Goal: Communication & Community: Share content

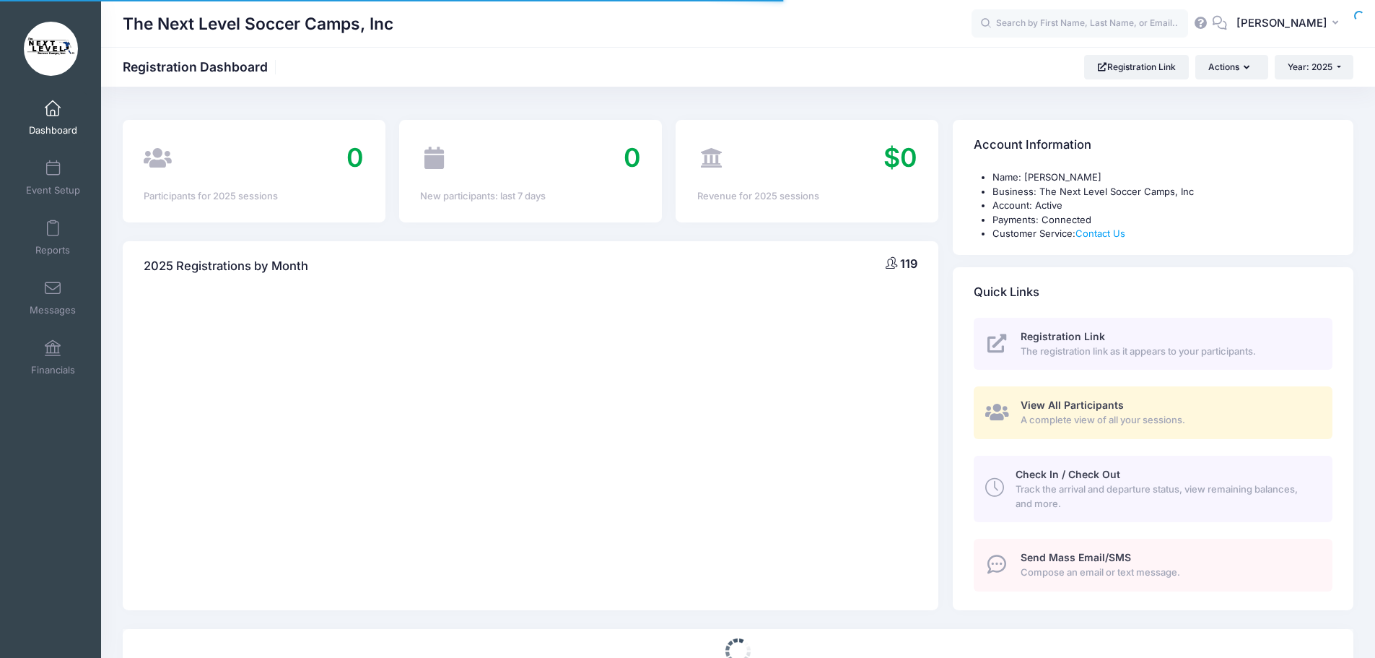
select select
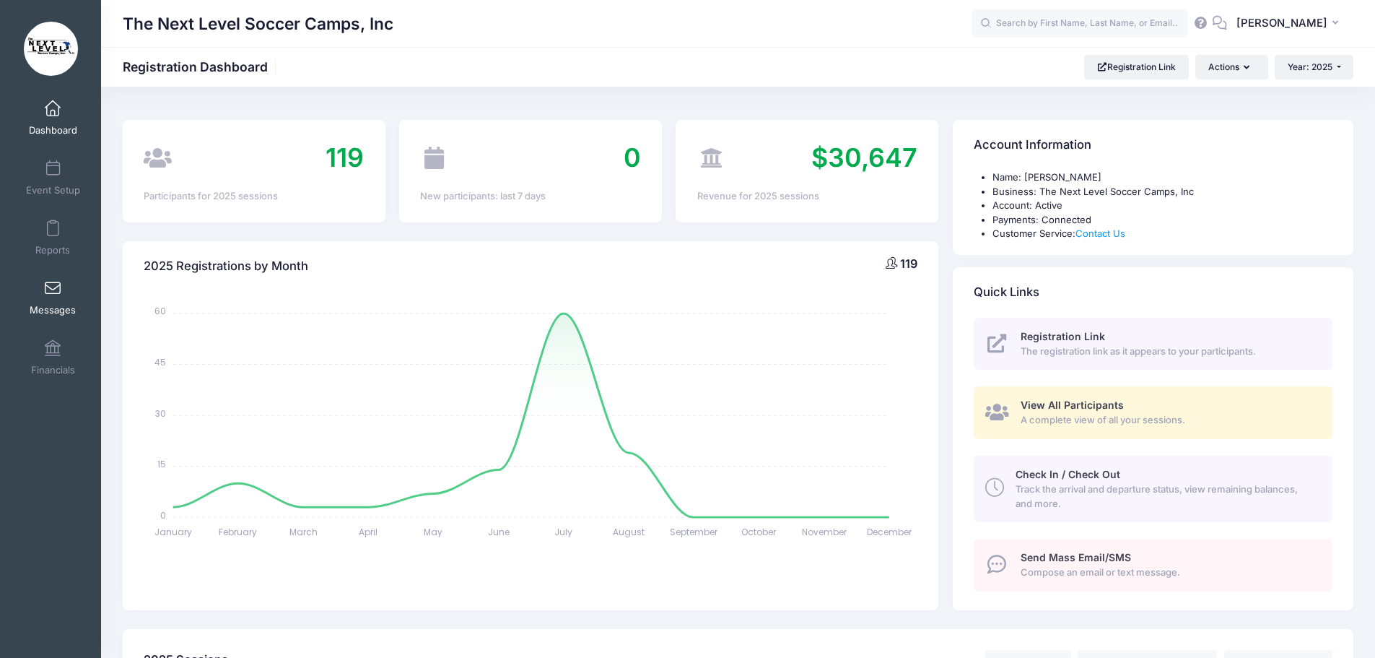
click at [53, 293] on span at bounding box center [53, 289] width 0 height 16
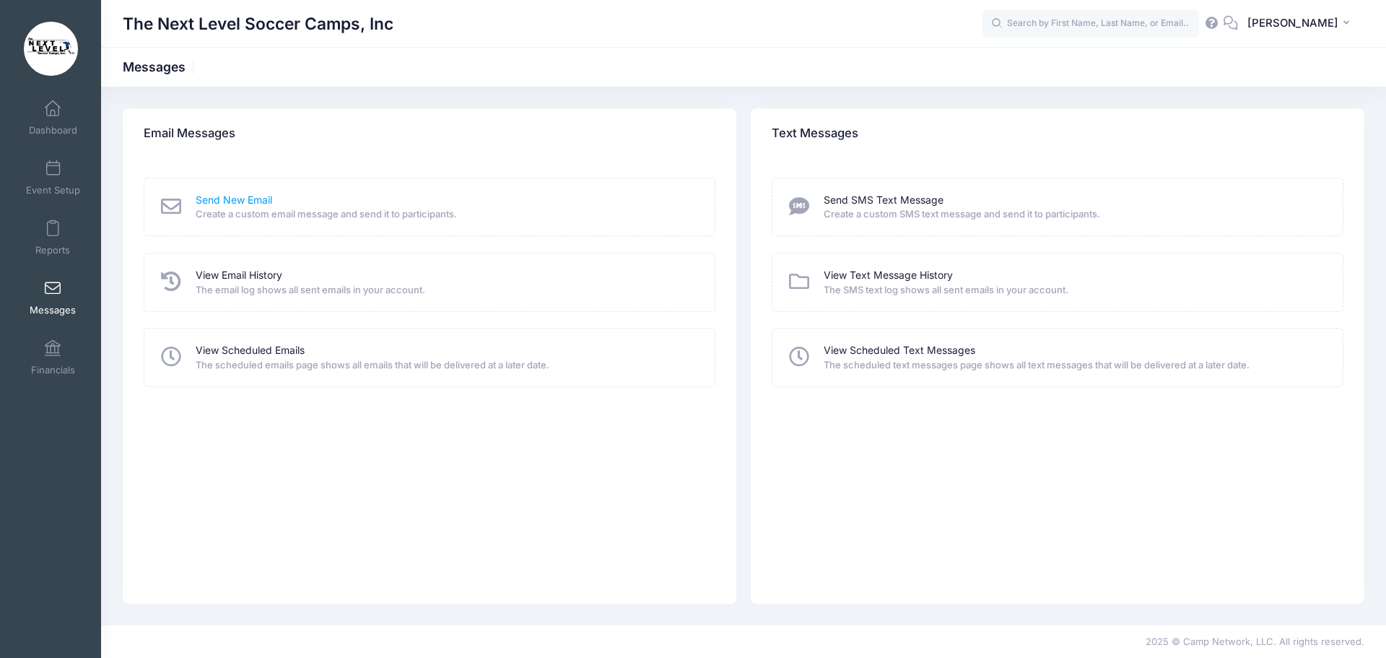
click at [235, 200] on link "Send New Email" at bounding box center [234, 200] width 77 height 15
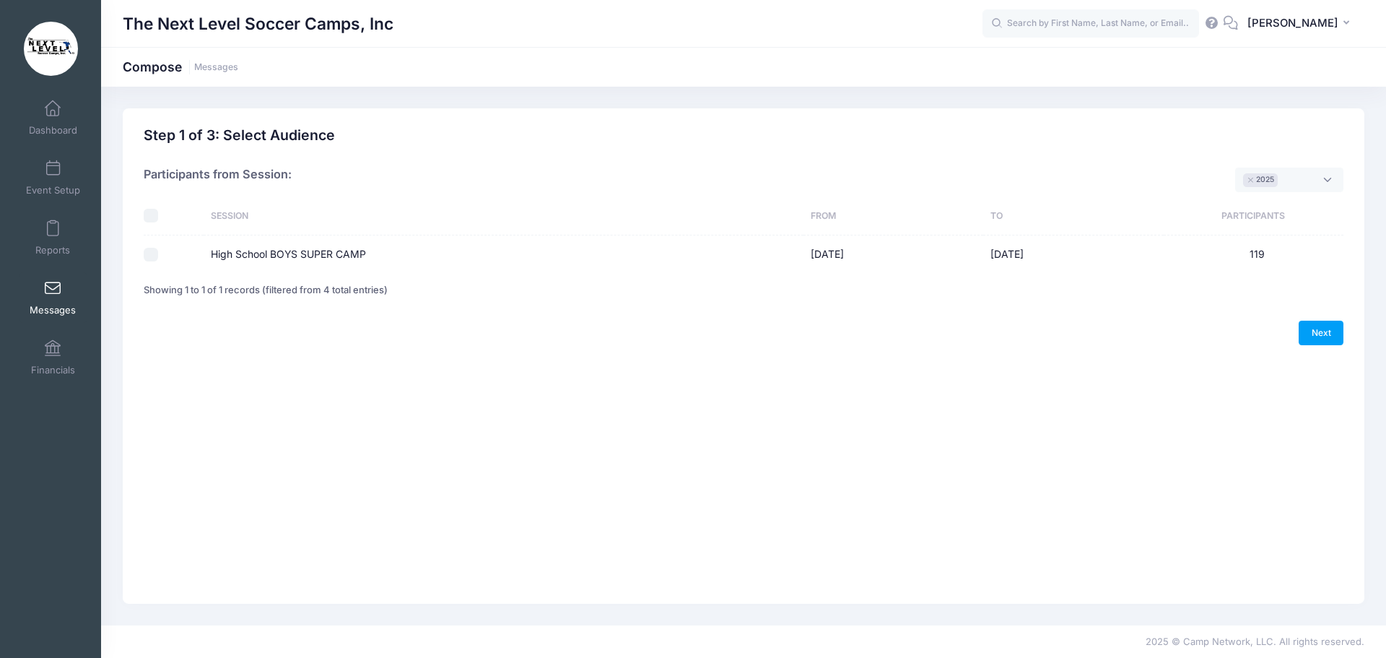
click at [152, 253] on input "High School BOYS SUPER CAMP" at bounding box center [151, 255] width 14 height 14
checkbox input "true"
click at [1325, 333] on link "Next" at bounding box center [1321, 333] width 45 height 25
select select "50"
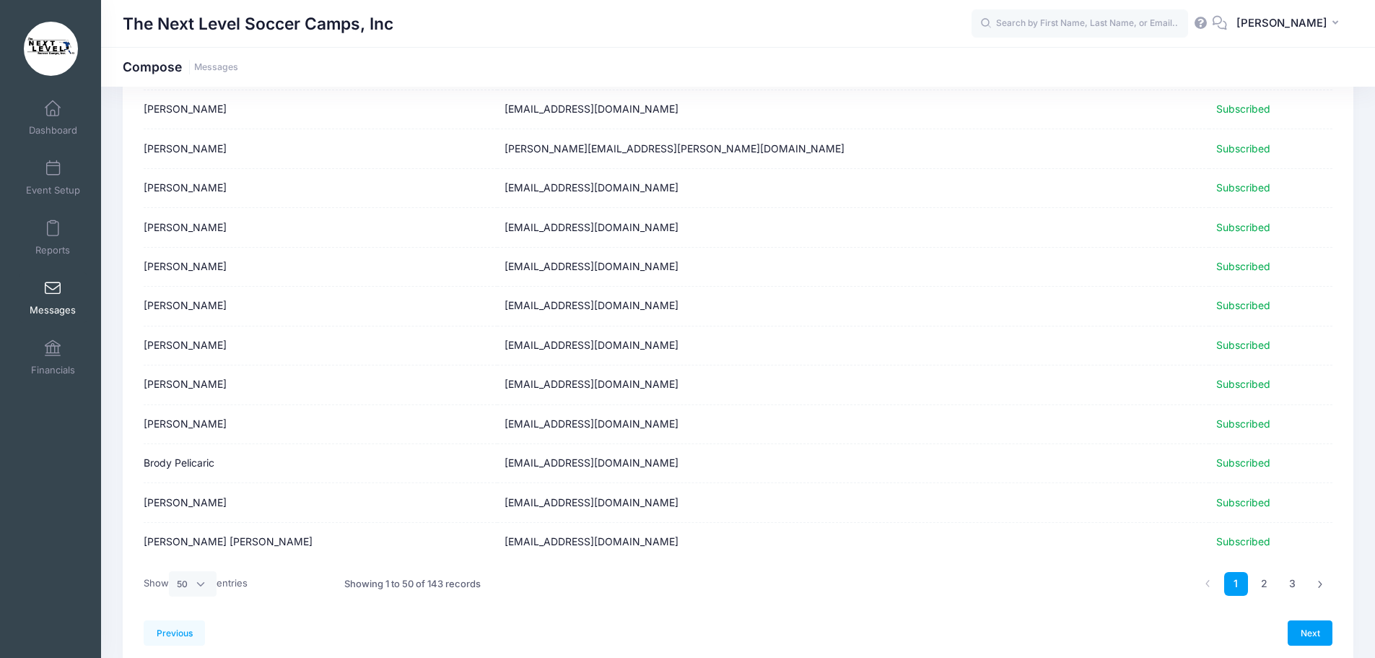
scroll to position [1680, 0]
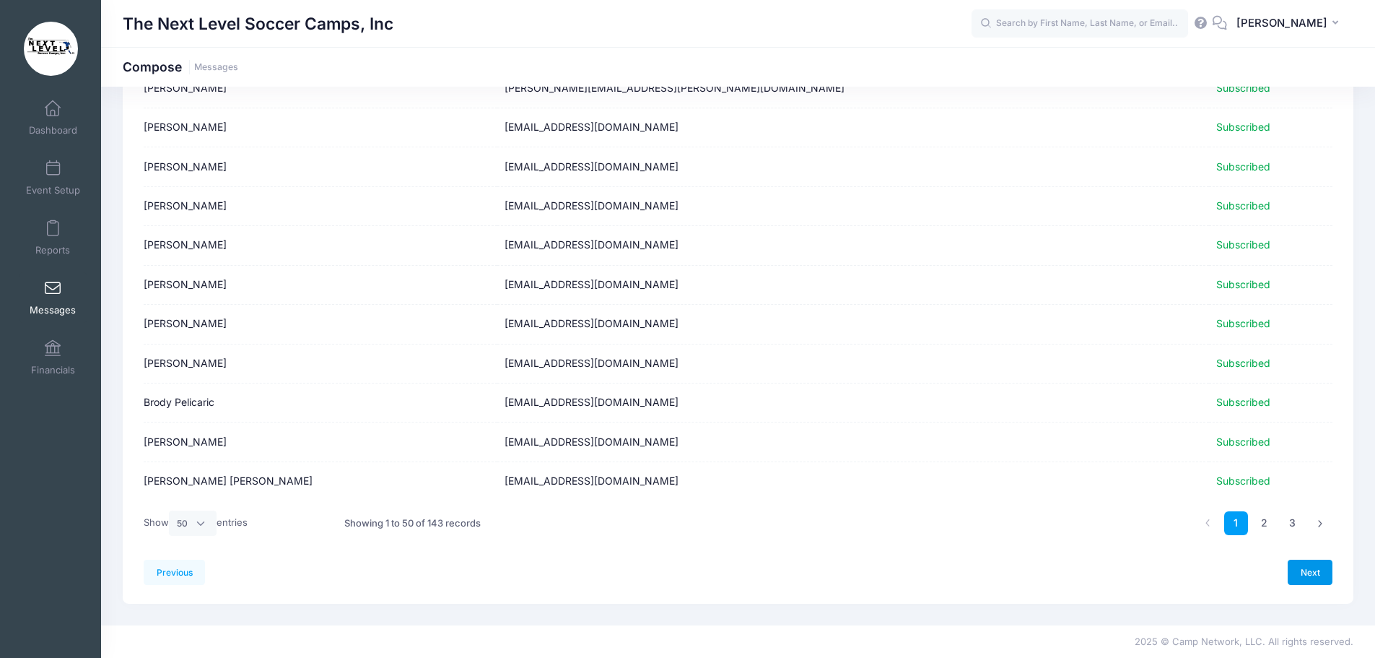
click at [1313, 570] on link "Next" at bounding box center [1310, 571] width 45 height 25
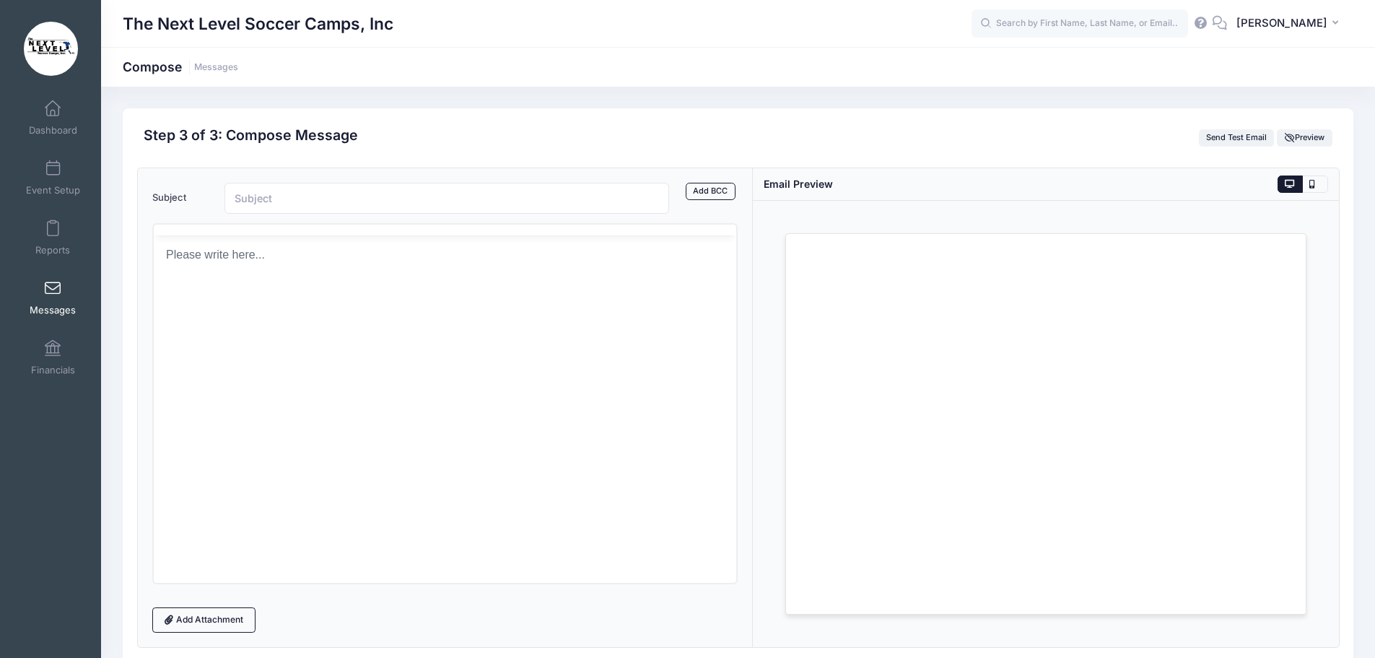
scroll to position [0, 0]
click at [225, 314] on body "Rich Text Area. Press ALT-0 for help." at bounding box center [445, 307] width 560 height 16
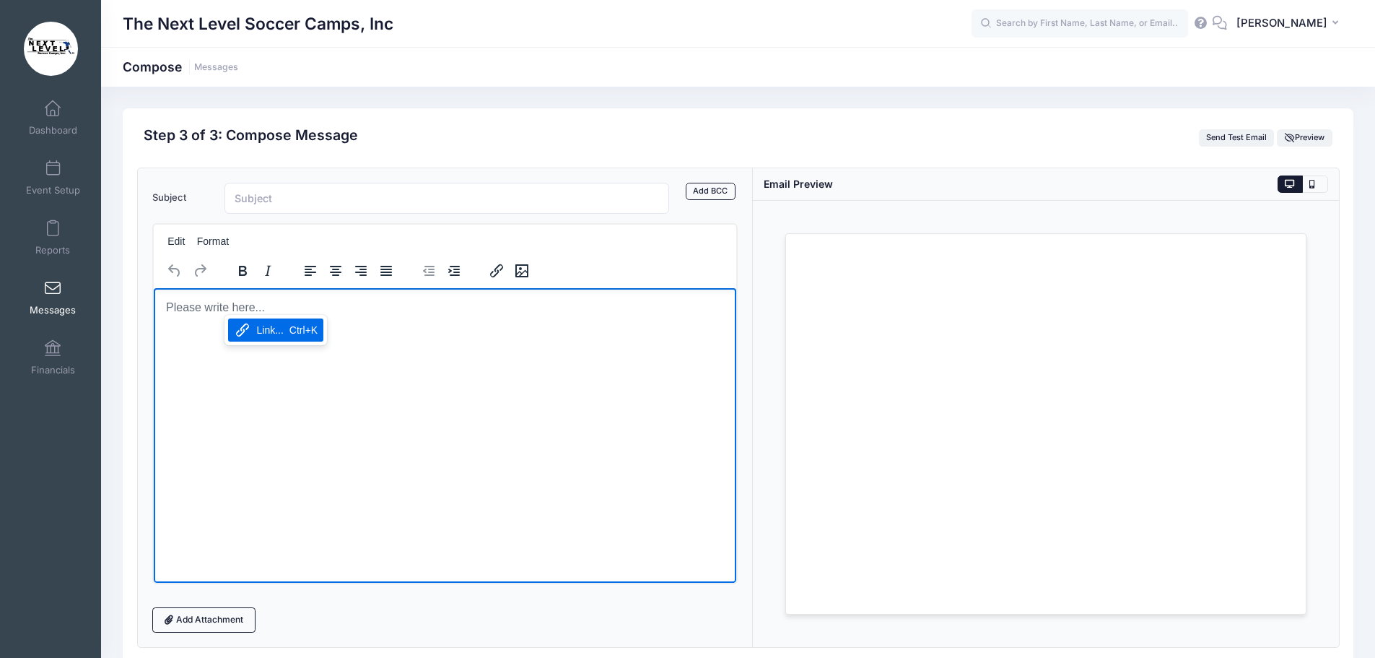
click at [205, 326] on html at bounding box center [444, 306] width 583 height 39
click at [179, 326] on html at bounding box center [444, 306] width 583 height 39
drag, startPoint x: 179, startPoint y: 328, endPoint x: 277, endPoint y: 398, distance: 120.2
click at [277, 326] on html at bounding box center [444, 306] width 583 height 39
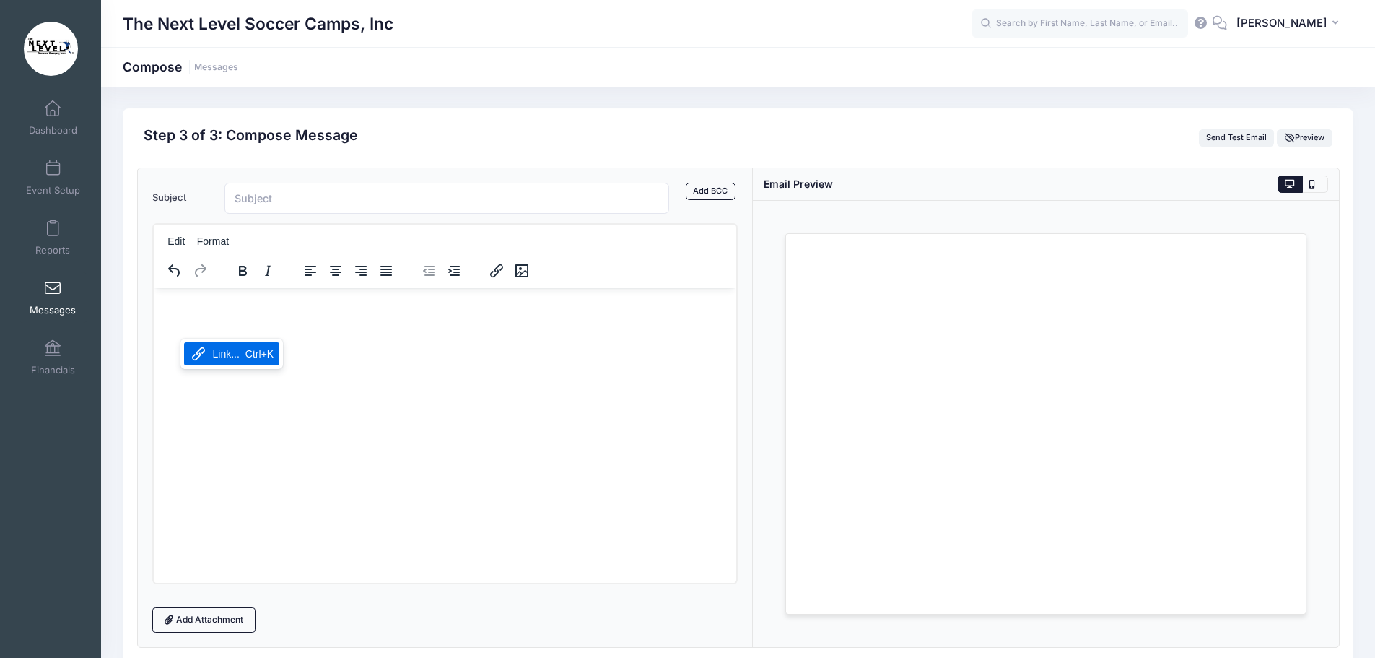
click at [209, 357] on div "Link... Ctrl+K" at bounding box center [232, 353] width 96 height 23
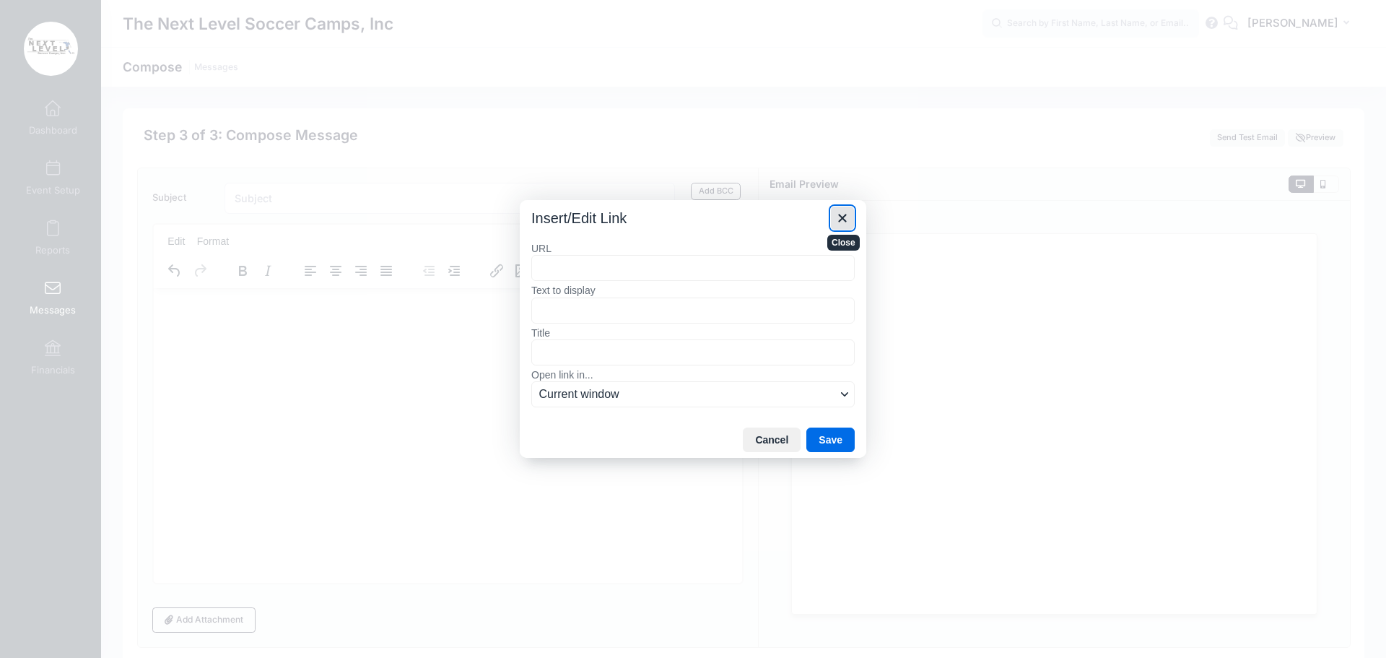
click at [840, 219] on icon "Close" at bounding box center [842, 218] width 8 height 8
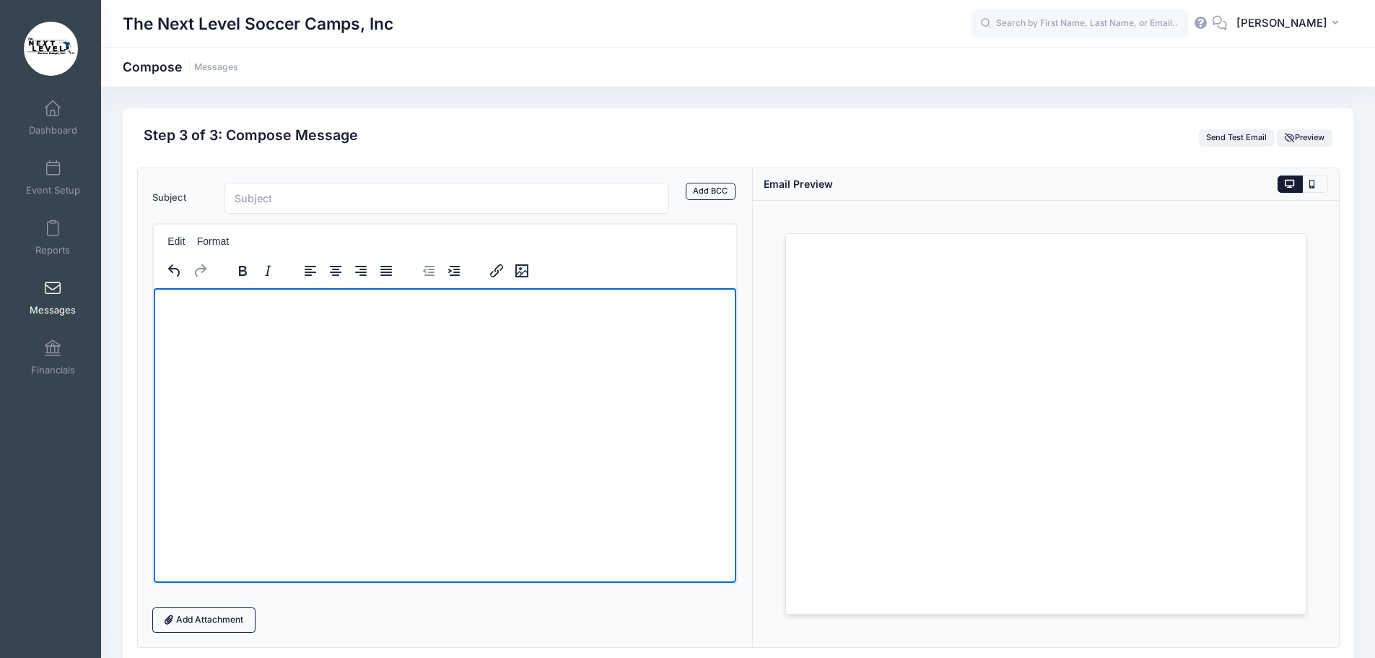
click at [235, 354] on html at bounding box center [444, 320] width 583 height 67
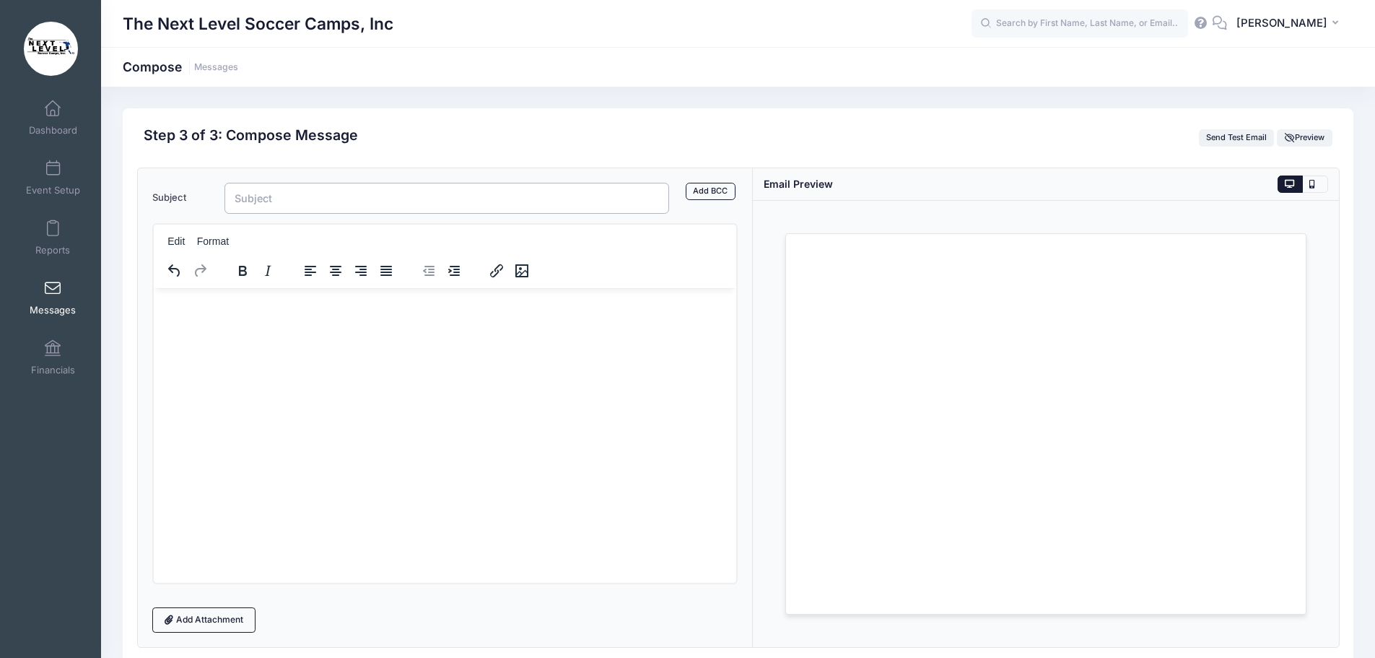
drag, startPoint x: 256, startPoint y: 191, endPoint x: 262, endPoint y: 212, distance: 21.7
click at [256, 192] on input "Subject" at bounding box center [447, 198] width 445 height 31
type input "Thank you for attending the [GEOGRAPHIC_DATA]"
click at [193, 310] on p "Rich Text Area. Press ALT-0 for help." at bounding box center [445, 307] width 560 height 16
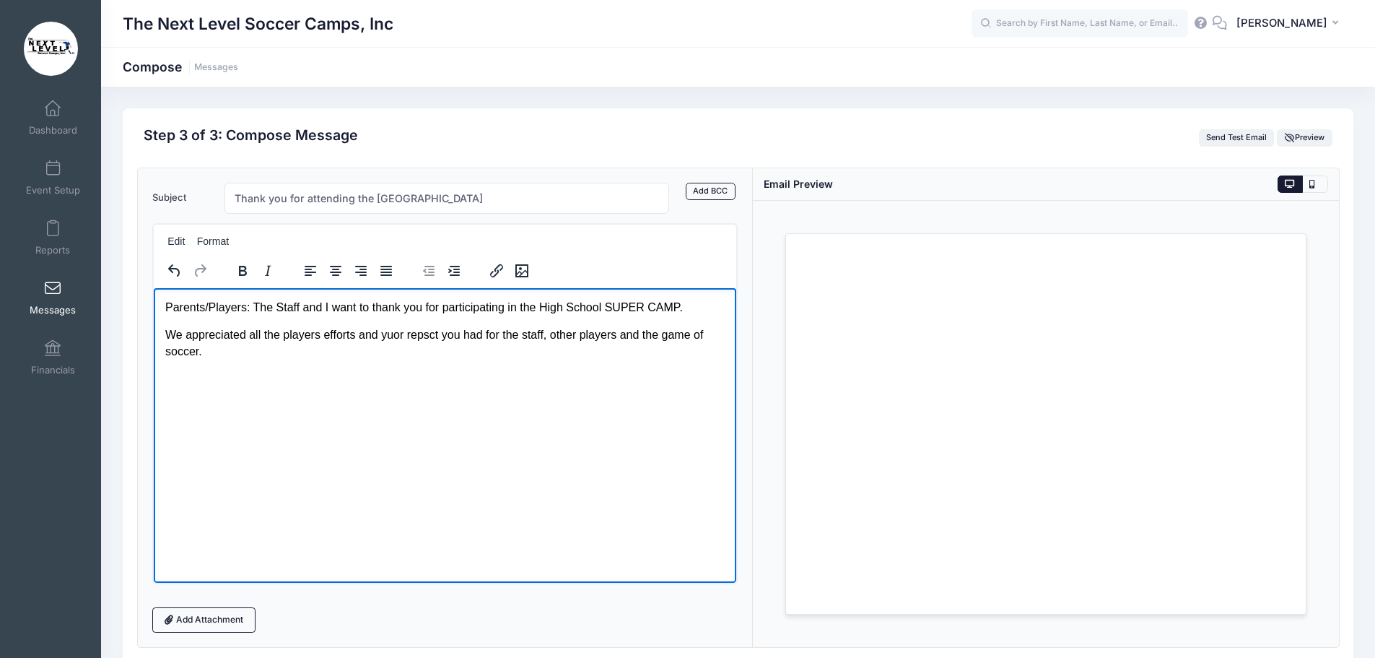
click at [401, 334] on p "We appreciated all the players efforts and yuor repsct you had for the staff, o…" at bounding box center [445, 342] width 560 height 32
click at [450, 380] on p "Rich Text Area. Press ALT-0 for help." at bounding box center [445, 378] width 560 height 16
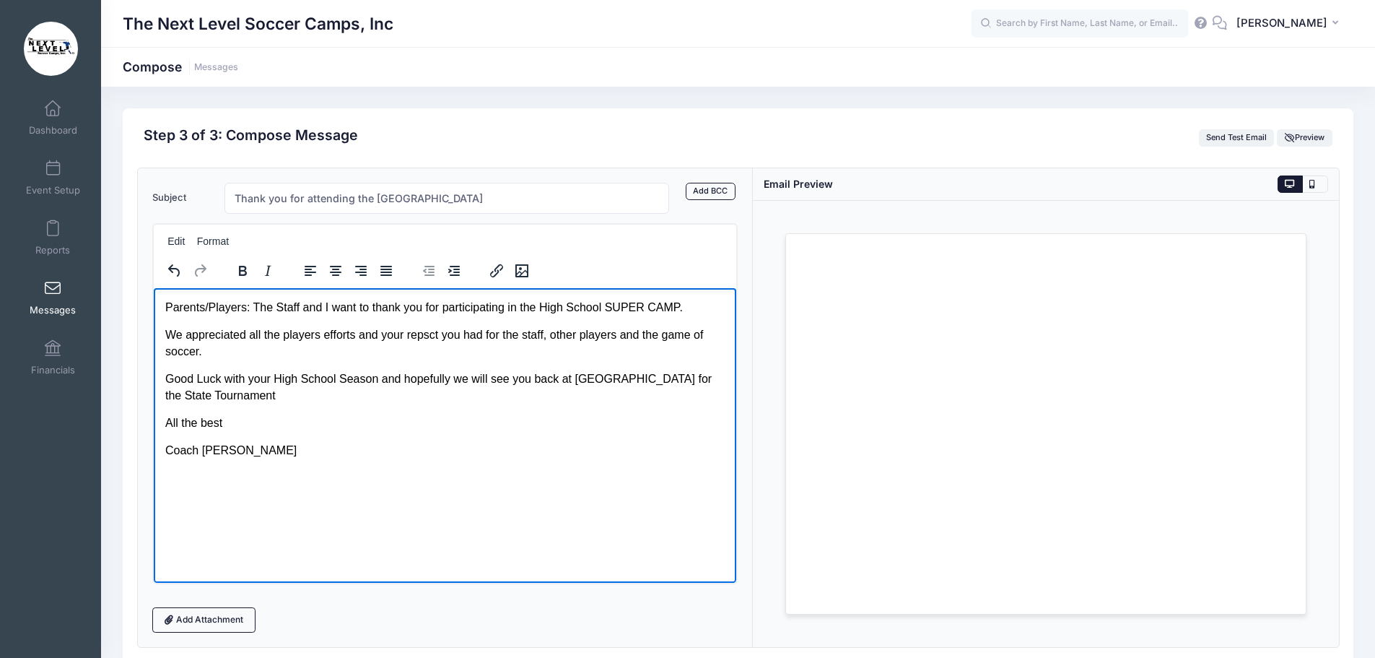
click at [598, 378] on p "Good Luck with your High School Season and hopefully we will see you back at [G…" at bounding box center [445, 386] width 560 height 32
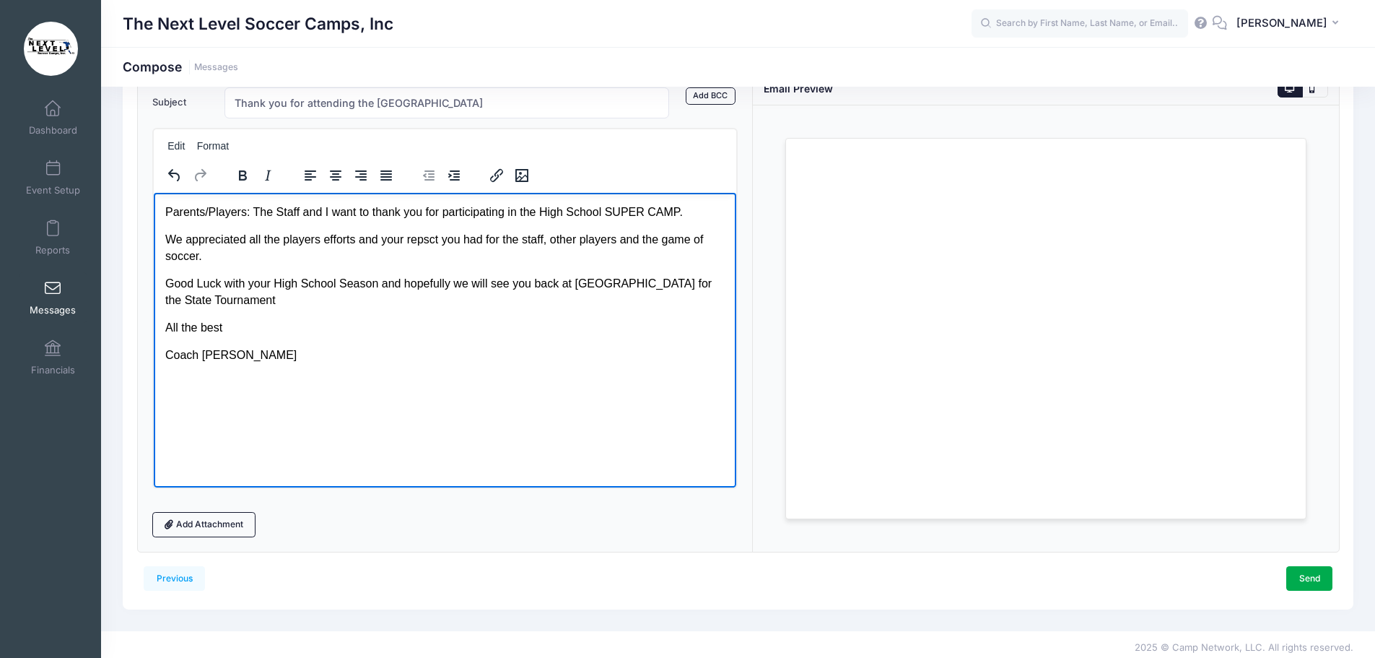
scroll to position [102, 0]
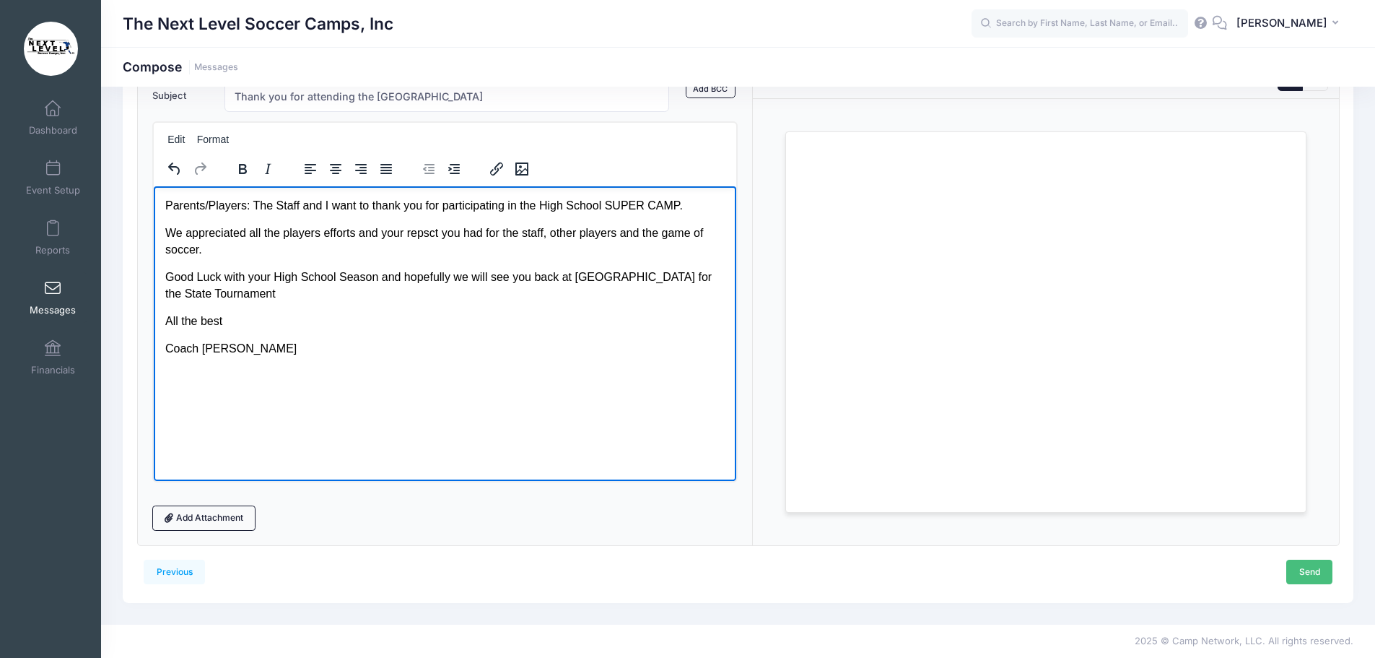
click at [1311, 569] on link "Send" at bounding box center [1309, 571] width 46 height 25
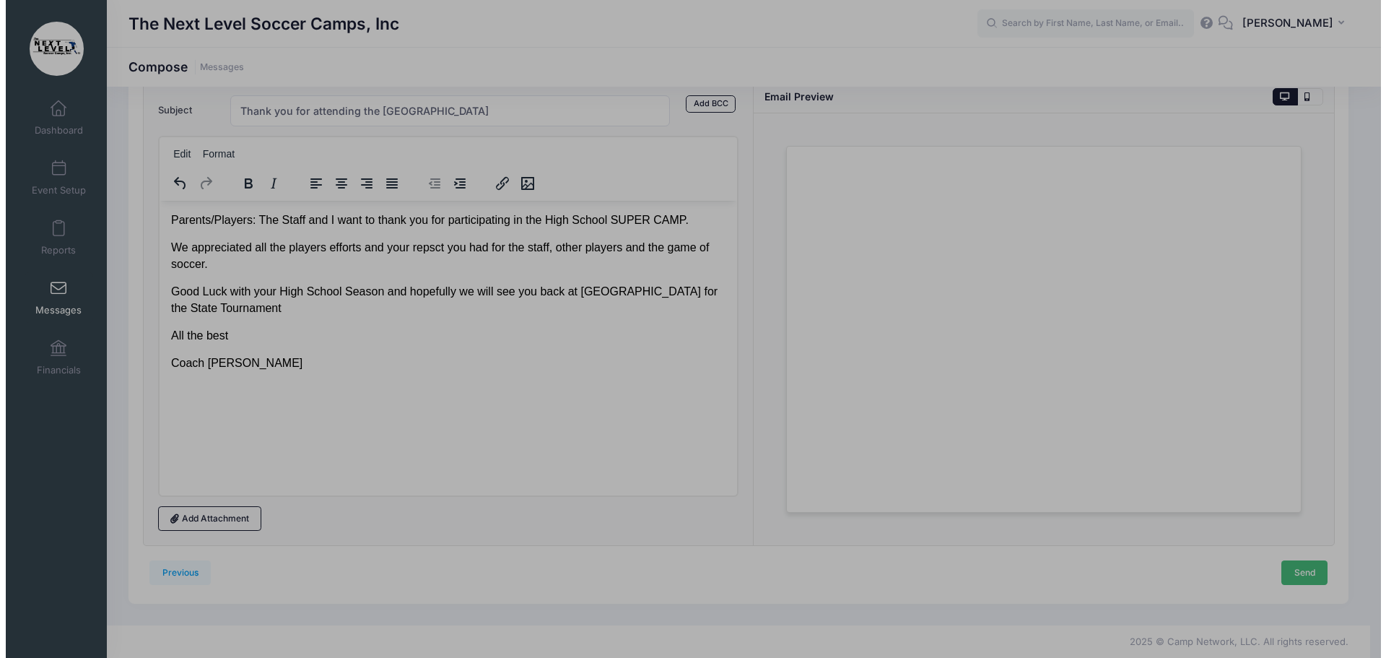
scroll to position [0, 0]
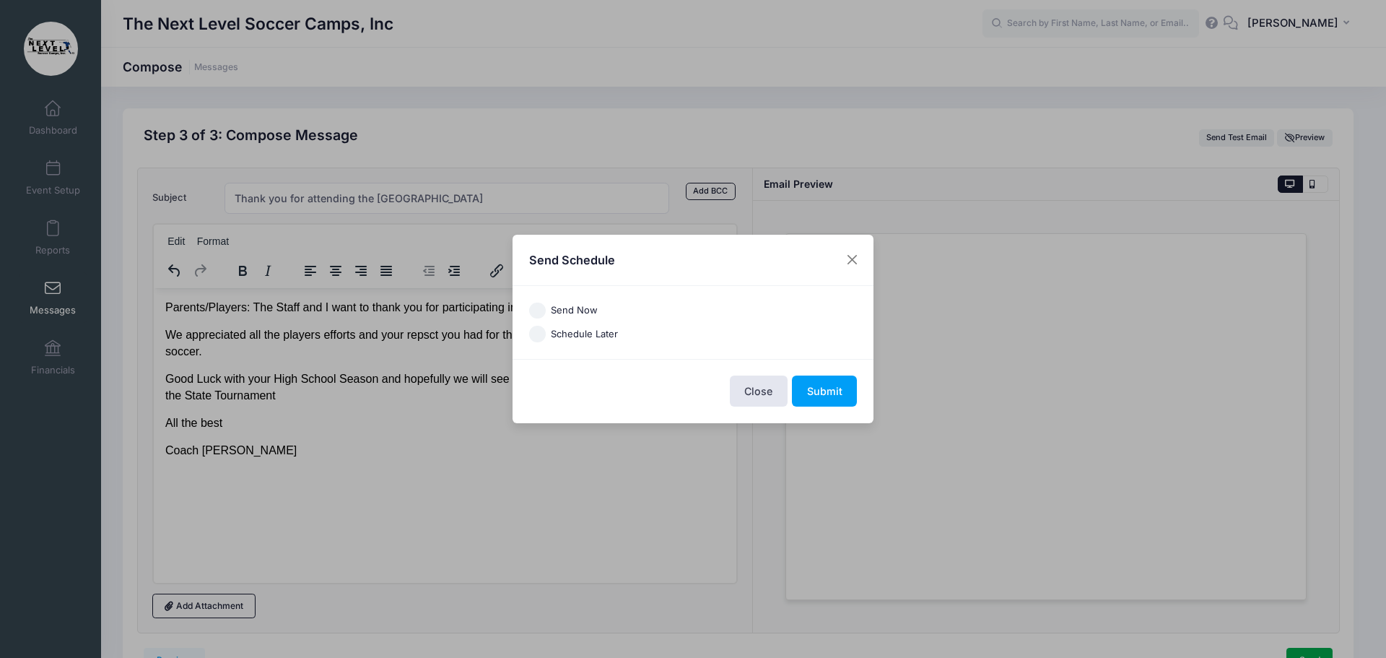
click at [537, 310] on input "Send Now" at bounding box center [537, 310] width 17 height 17
radio input "true"
click at [822, 395] on button "Submit" at bounding box center [824, 390] width 65 height 31
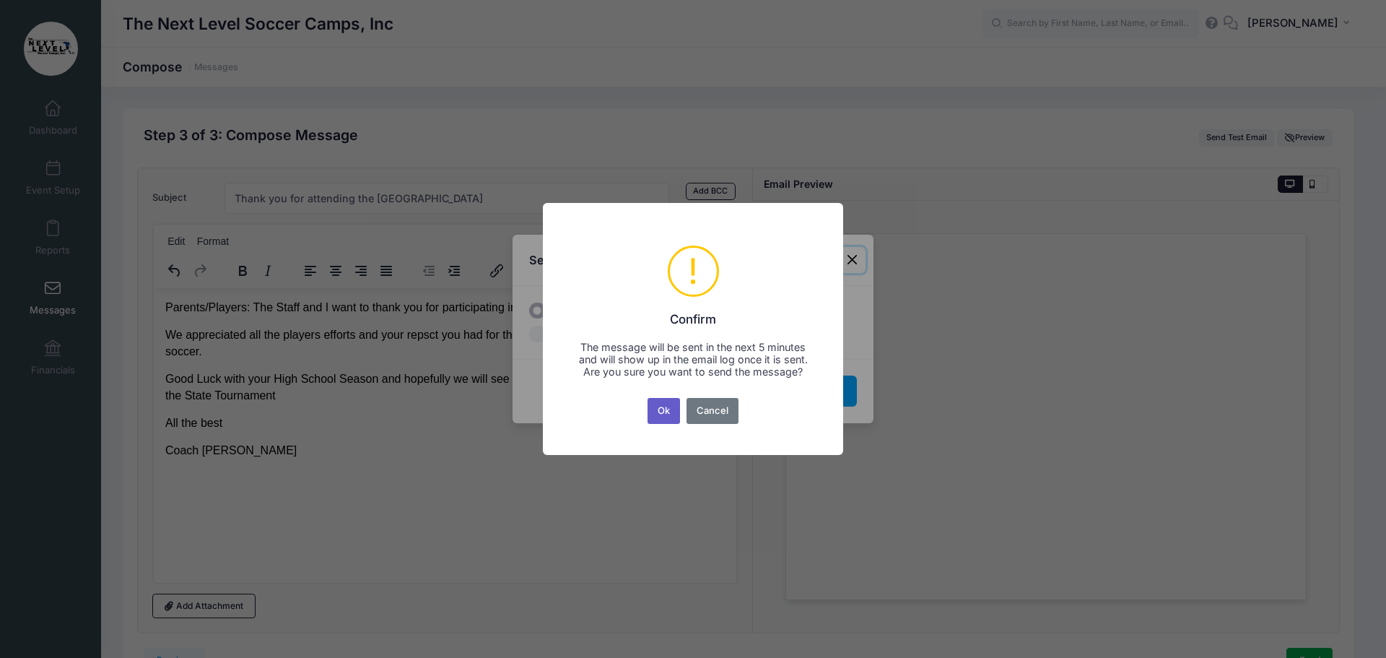
click at [679, 420] on button "Ok" at bounding box center [664, 411] width 33 height 26
